Goal: Information Seeking & Learning: Find specific fact

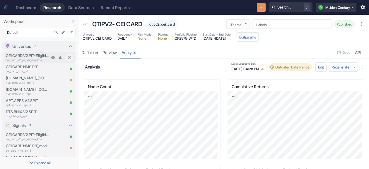
click at [27, 54] on p "CEI.CARD.V2.PIT-Eligible-KPIs" at bounding box center [27, 56] width 43 height 6
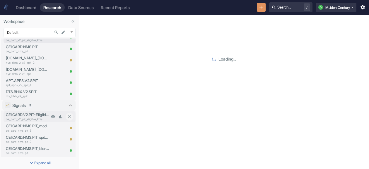
scroll to position [29, 0]
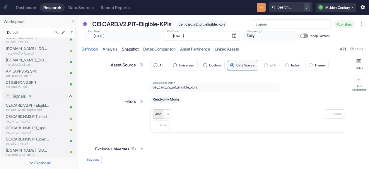
type textarea "x"
click at [30, 107] on p "cei_card_v2_pit_eligible_kpis" at bounding box center [27, 109] width 43 height 4
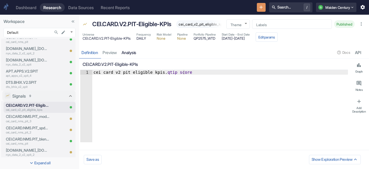
type textarea "x"
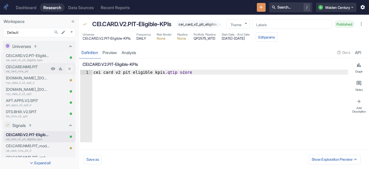
click at [32, 66] on p "CEI.CARD.NMS.PIT" at bounding box center [27, 67] width 43 height 6
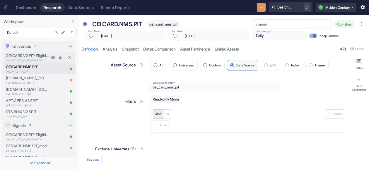
type textarea "x"
click at [39, 59] on p "cei_card_v2_pit_eligible_kpis" at bounding box center [27, 60] width 43 height 4
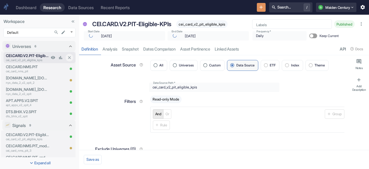
type textarea "x"
click at [107, 51] on link "analysis" at bounding box center [109, 49] width 19 height 12
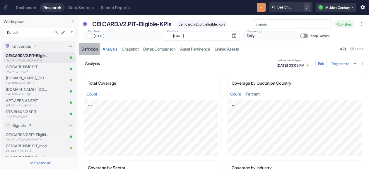
click at [92, 48] on div "Definition" at bounding box center [90, 48] width 16 height 5
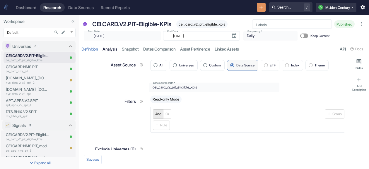
click at [113, 48] on link "analysis" at bounding box center [109, 49] width 19 height 12
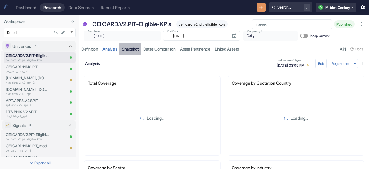
click at [137, 48] on link "Snapshot" at bounding box center [130, 49] width 21 height 12
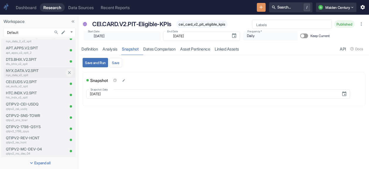
scroll to position [174, 0]
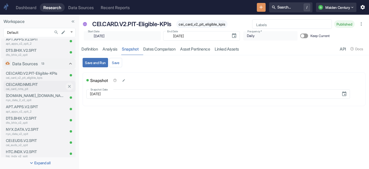
click at [22, 90] on p "cei_card_nms_pit" at bounding box center [35, 88] width 59 height 4
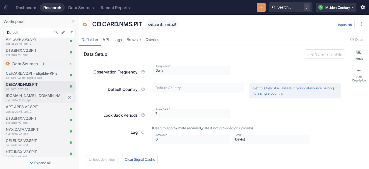
type textarea "x"
click at [37, 99] on p "nyx_data_2_v2_spit" at bounding box center [35, 100] width 59 height 4
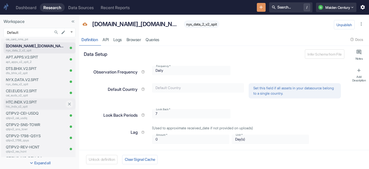
scroll to position [233, 0]
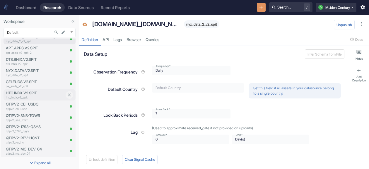
type textarea "x"
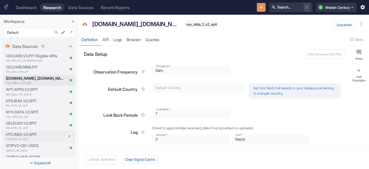
scroll to position [174, 0]
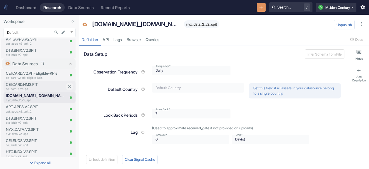
click at [36, 84] on p "CEI.CARD.NMS.PIT" at bounding box center [35, 85] width 59 height 6
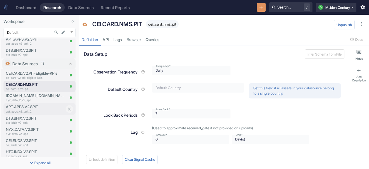
type textarea "x"
click at [132, 42] on link "Browser" at bounding box center [133, 39] width 19 height 12
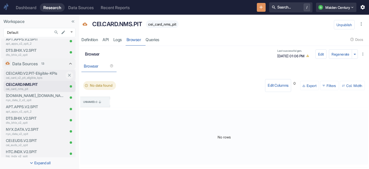
click at [25, 70] on p "CEI.CARD.V2.PIT-Eligible-KPIs" at bounding box center [35, 73] width 59 height 6
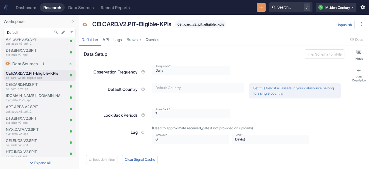
type textarea "x"
click at [140, 38] on link "Browser" at bounding box center [133, 39] width 19 height 12
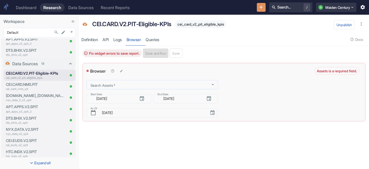
click at [99, 86] on div "Search Assets   *" at bounding box center [152, 84] width 132 height 9
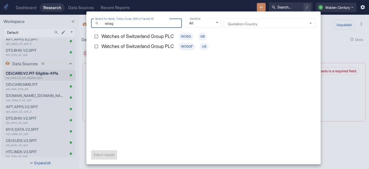
type input "wosg"
click at [116, 34] on p "Watches of Switzerland Group PLC" at bounding box center [137, 37] width 73 height 8
click at [101, 34] on input "Watches of Switzerland Group PLC WOSG GB" at bounding box center [96, 36] width 10 height 10
checkbox input "true"
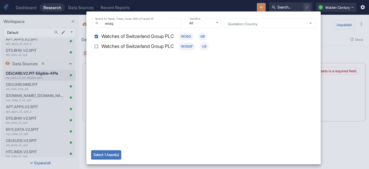
click at [338, 139] on div at bounding box center [184, 84] width 369 height 169
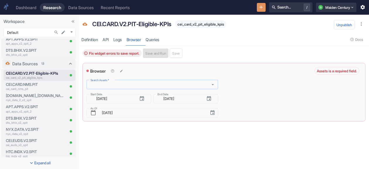
type input "c"
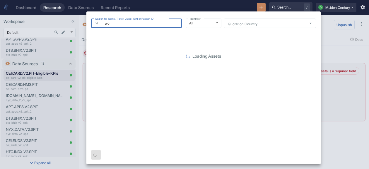
type input "w"
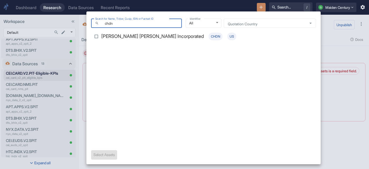
type input "chdn"
click at [167, 34] on div "[PERSON_NAME] [PERSON_NAME] Incorporated CHDN US" at bounding box center [168, 37] width 135 height 8
click at [101, 34] on input "[PERSON_NAME] [PERSON_NAME] Incorporated CHDN US" at bounding box center [96, 36] width 10 height 10
checkbox input "true"
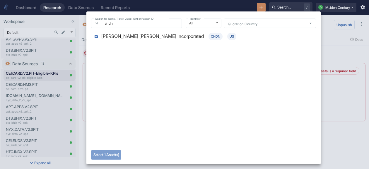
click at [121, 153] on button "Select 1 Asset(s)" at bounding box center [106, 154] width 30 height 9
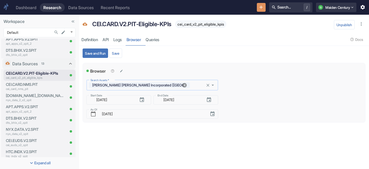
click at [183, 85] on icon at bounding box center [185, 85] width 4 height 4
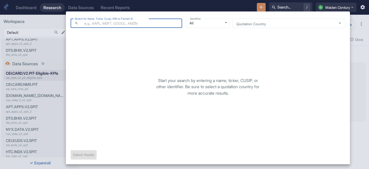
click at [133, 86] on body "Dashboard Research Data Sources Recent Reports Search... / Q Maiden Century Wor…" at bounding box center [184, 84] width 369 height 169
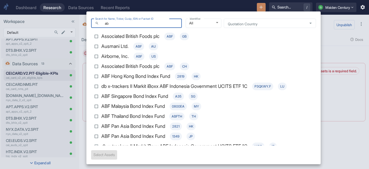
type input "a"
type input "c"
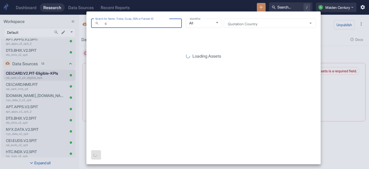
drag, startPoint x: 152, startPoint y: 22, endPoint x: 70, endPoint y: 27, distance: 82.2
click at [70, 27] on div "Search for Name, Ticker, Cusip, ISIN or Factset ID ​ c Search for Name, Ticker,…" at bounding box center [184, 84] width 369 height 169
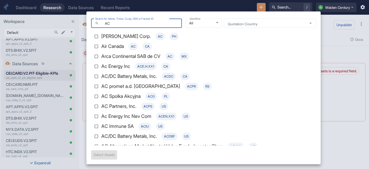
type input "A"
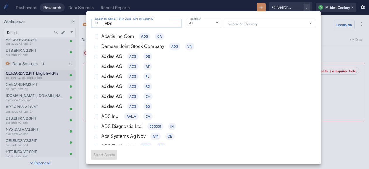
drag, startPoint x: 123, startPoint y: 25, endPoint x: 96, endPoint y: 22, distance: 27.7
click at [96, 22] on div "​ ADS Search for Name, Ticker, Cusip, ISIN or Factset ID" at bounding box center [136, 22] width 91 height 9
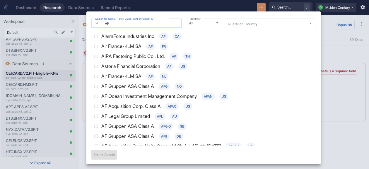
click at [113, 23] on input "AF" at bounding box center [141, 23] width 81 height 7
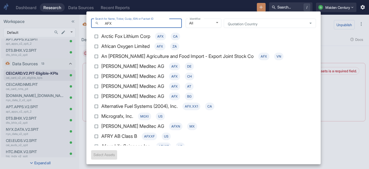
drag, startPoint x: 126, startPoint y: 22, endPoint x: 88, endPoint y: 21, distance: 38.4
click at [88, 21] on div "Search for Name, Ticker, Cusip, ISIN or Factset ID ​ AFX Search for Name, Ticke…" at bounding box center [203, 87] width 235 height 152
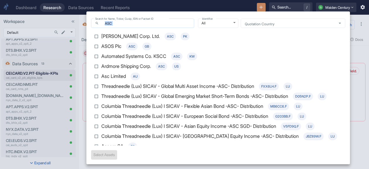
drag, startPoint x: 154, startPoint y: 27, endPoint x: 96, endPoint y: 27, distance: 57.5
click at [96, 27] on div "​ ASC Search for Name, Ticker, Cusip, ISIN or Factset ID" at bounding box center [142, 22] width 103 height 9
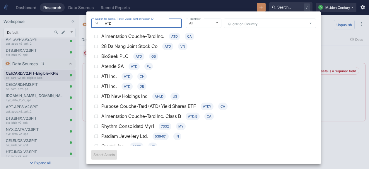
drag, startPoint x: 127, startPoint y: 22, endPoint x: 87, endPoint y: 21, distance: 39.9
click at [87, 21] on div "Search for Name, Ticker, Cusip, ISIN or Factset ID ​ ATD Search for Name, Ticke…" at bounding box center [203, 87] width 235 height 152
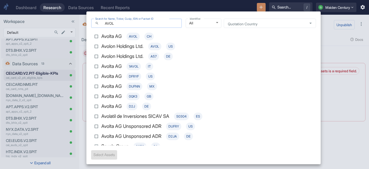
drag, startPoint x: 151, startPoint y: 21, endPoint x: 101, endPoint y: 27, distance: 49.6
click at [101, 27] on div "​ AVOL Search for Name, Ticker, Cusip, ISIN or Factset ID" at bounding box center [136, 22] width 91 height 9
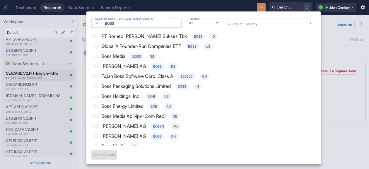
click at [134, 23] on input "BOSS" at bounding box center [141, 23] width 81 height 7
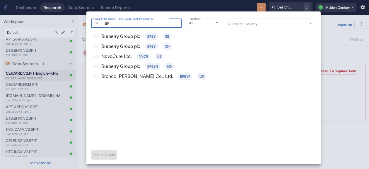
type input "B"
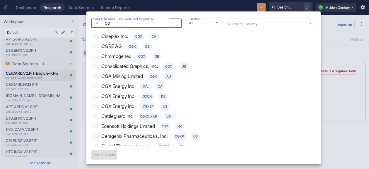
type input "C"
paste input "CHDRAUIB"
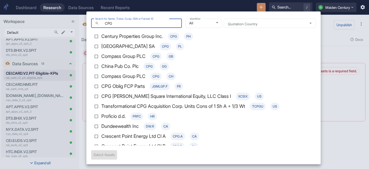
type input "CPG"
click at [137, 34] on p "Century Properties Group Inc." at bounding box center [132, 37] width 62 height 8
click at [101, 34] on input "Century Properties Group Inc. CPG PH" at bounding box center [96, 36] width 10 height 10
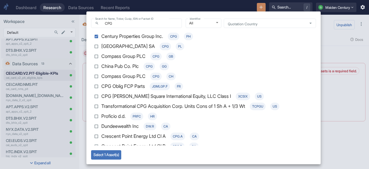
click at [94, 35] on input "Century Properties Group Inc. CPG PH" at bounding box center [96, 36] width 10 height 10
checkbox input "false"
click at [118, 27] on div "​ CPG Search for Name, Ticker, Cusip, ISIN or Factset ID" at bounding box center [136, 22] width 91 height 9
type input "C"
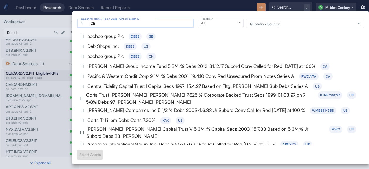
type input "D"
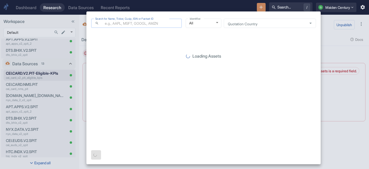
paste input "DEMANT"
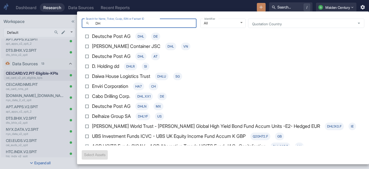
type input "D"
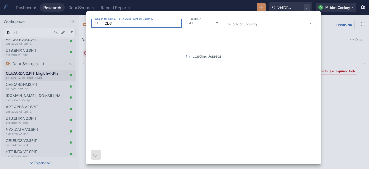
type input "DLG"
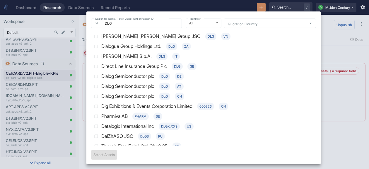
click at [147, 37] on p "[PERSON_NAME] [PERSON_NAME] Group JSC" at bounding box center [150, 37] width 99 height 8
click at [101, 37] on input "[PERSON_NAME] [PERSON_NAME] Group JSC DLG VN" at bounding box center [96, 36] width 10 height 10
checkbox input "true"
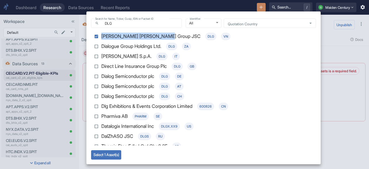
drag, startPoint x: 103, startPoint y: 34, endPoint x: 164, endPoint y: 38, distance: 62.0
click at [164, 38] on div "[PERSON_NAME] [PERSON_NAME] Group JSC DLG VN" at bounding box center [165, 37] width 129 height 8
copy p "[PERSON_NAME] [PERSON_NAME] Group JSC"
